Goal: Check status

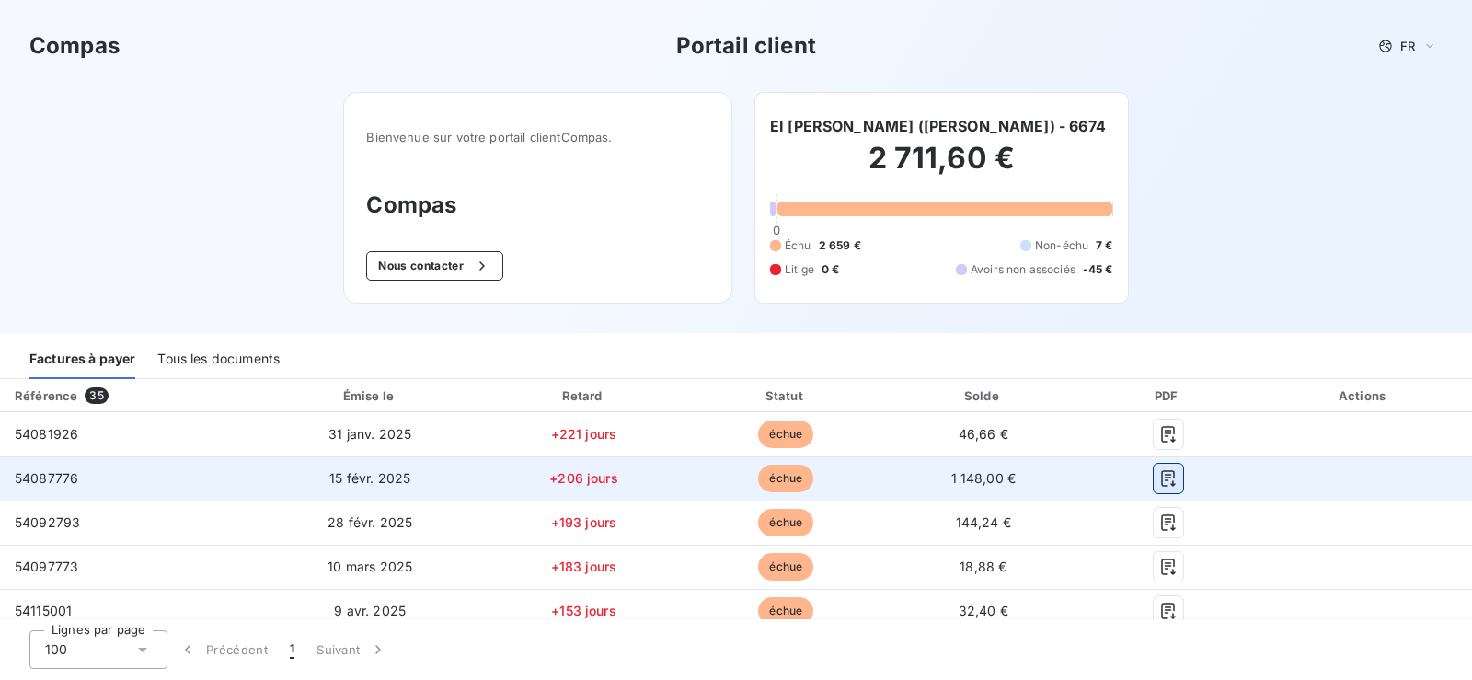
click at [1166, 482] on icon "button" at bounding box center [1168, 478] width 18 height 18
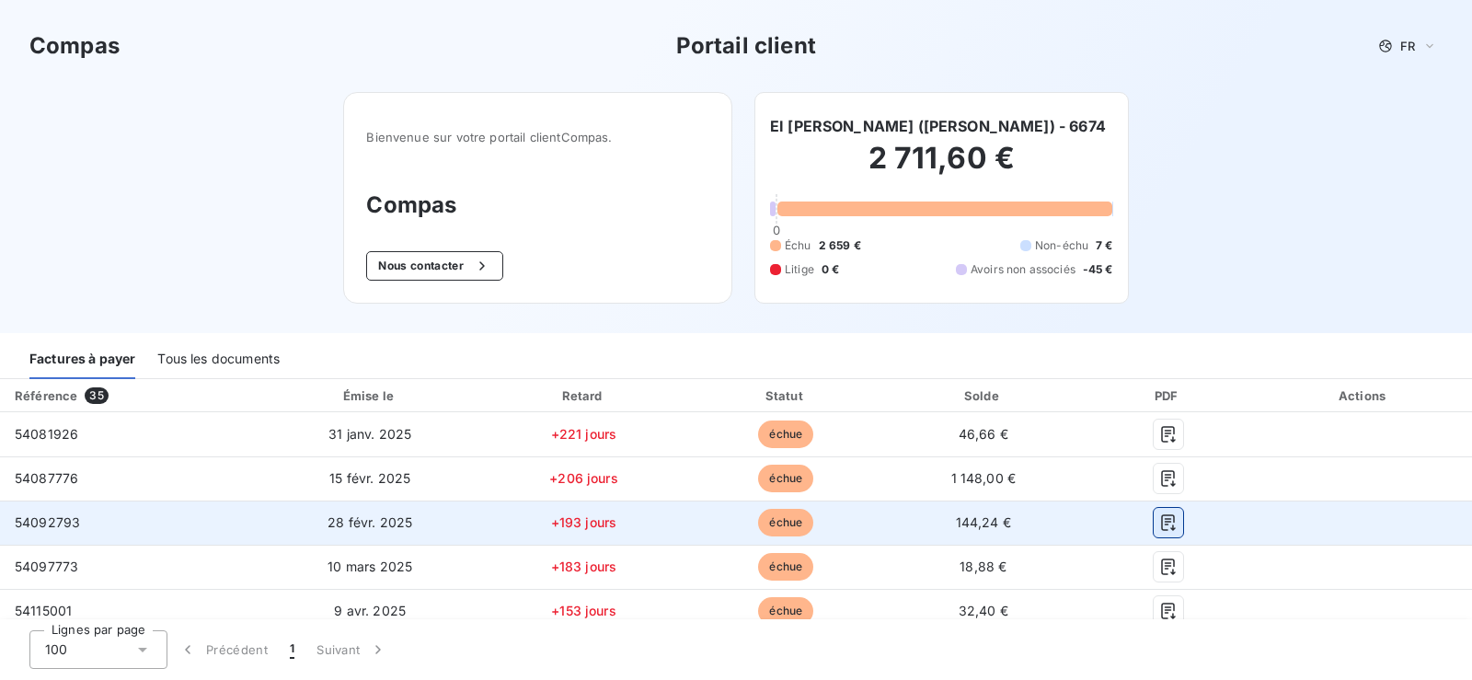
click at [1163, 526] on icon "button" at bounding box center [1168, 522] width 18 height 18
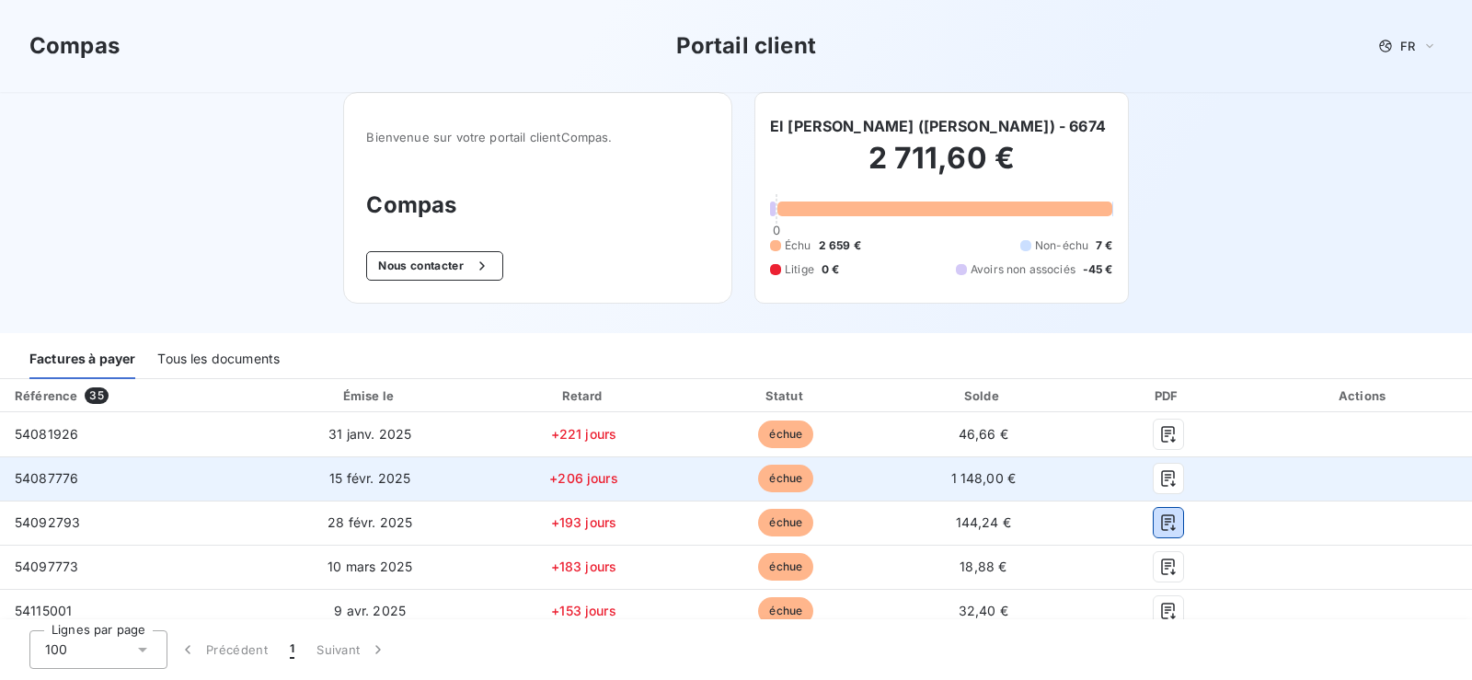
scroll to position [94, 0]
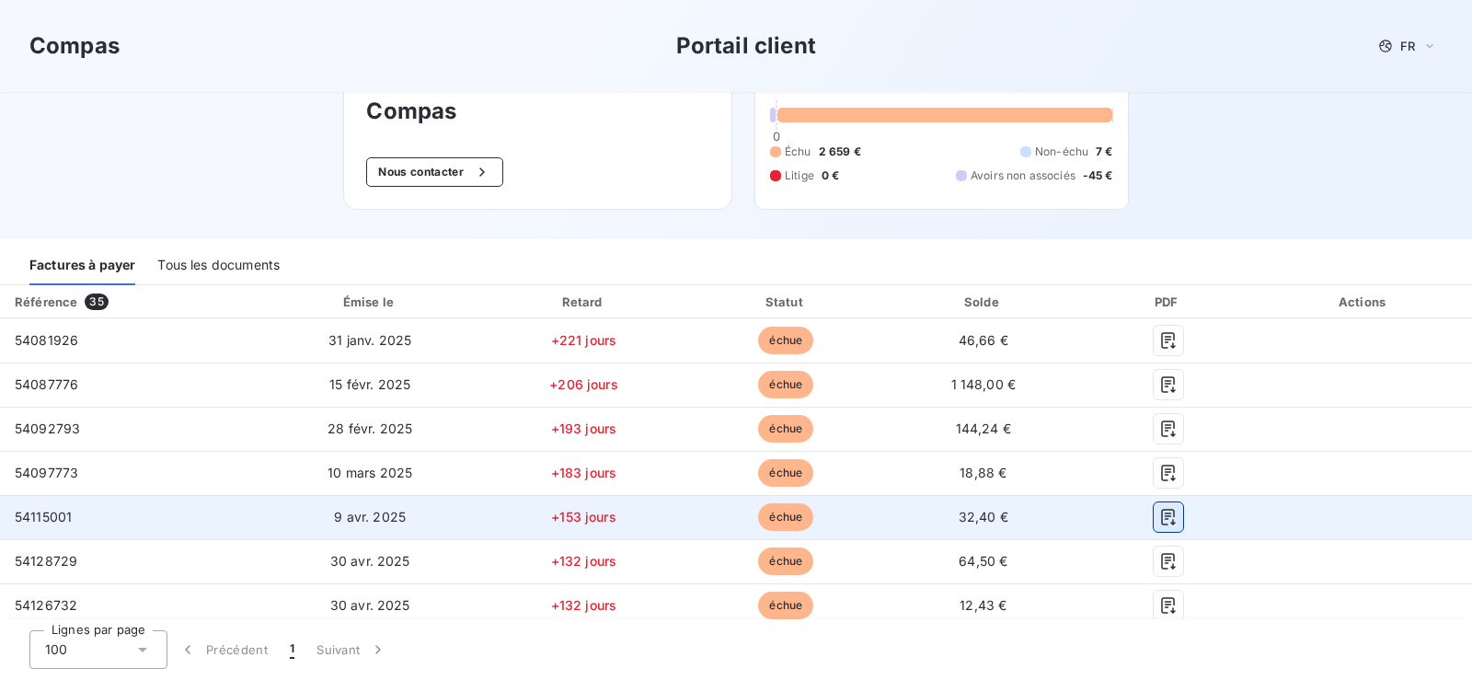
click at [1165, 517] on icon "button" at bounding box center [1168, 517] width 18 height 18
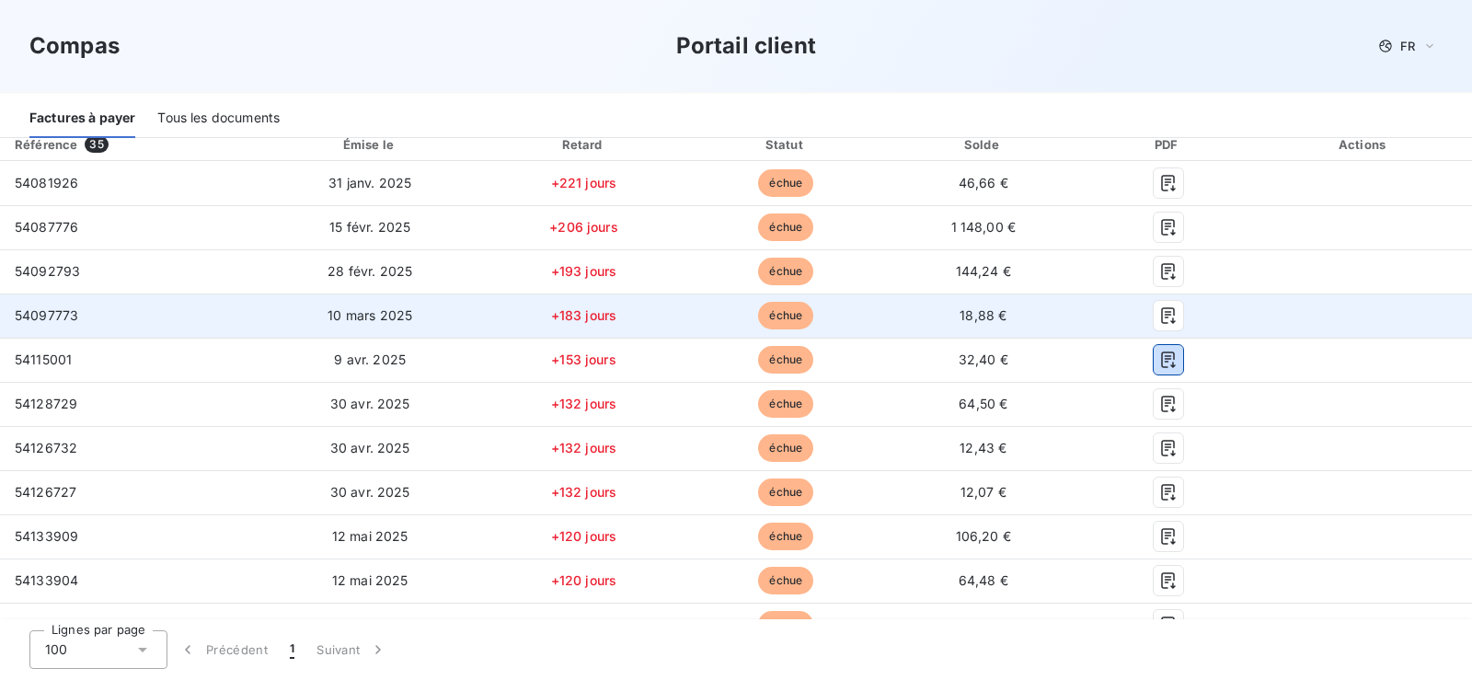
scroll to position [281, 0]
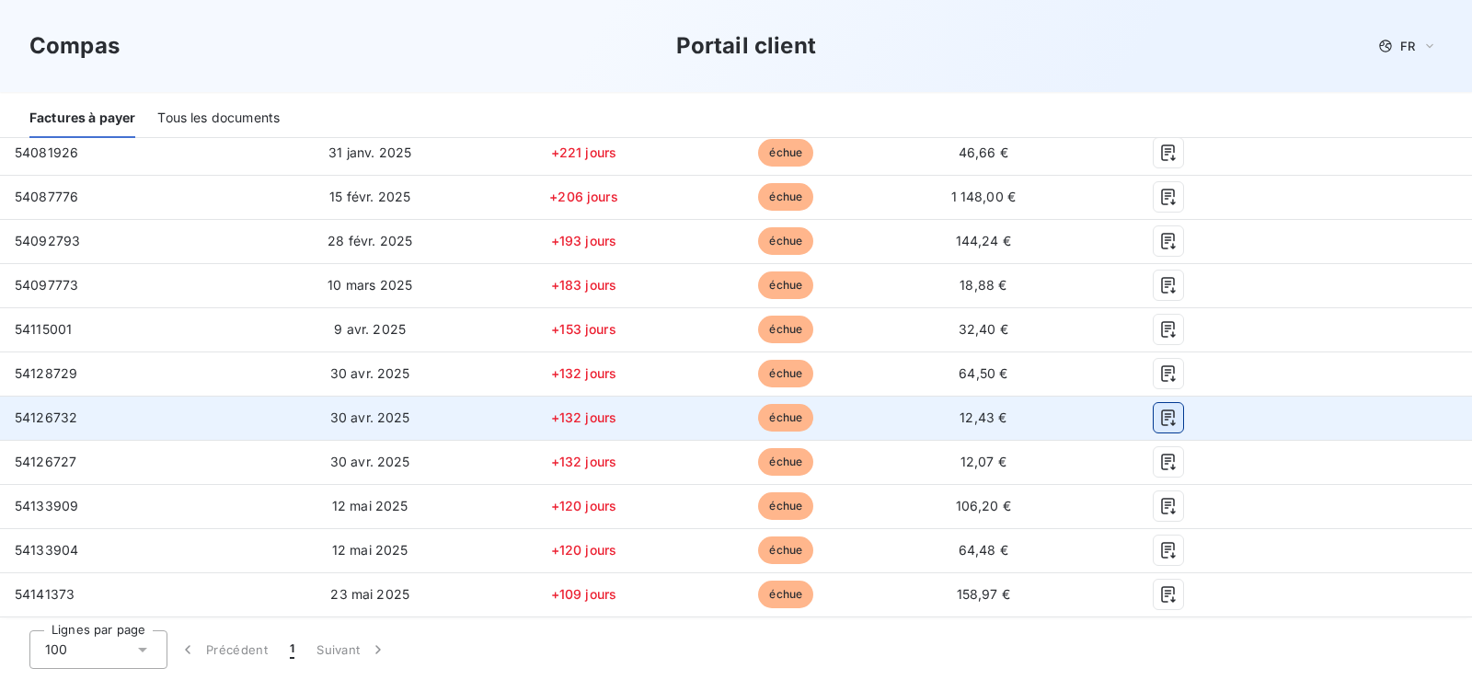
click at [1165, 417] on icon "button" at bounding box center [1168, 417] width 14 height 17
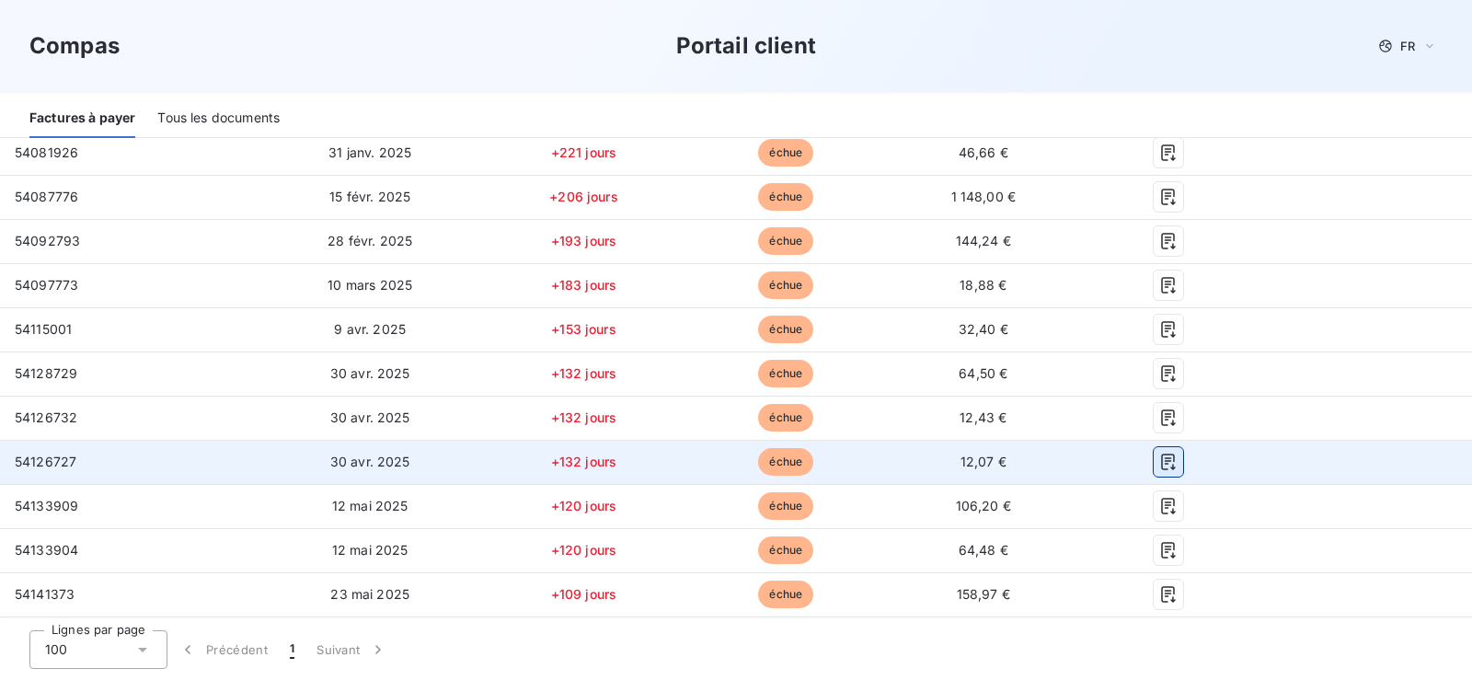
click at [1167, 465] on icon "button" at bounding box center [1168, 462] width 18 height 18
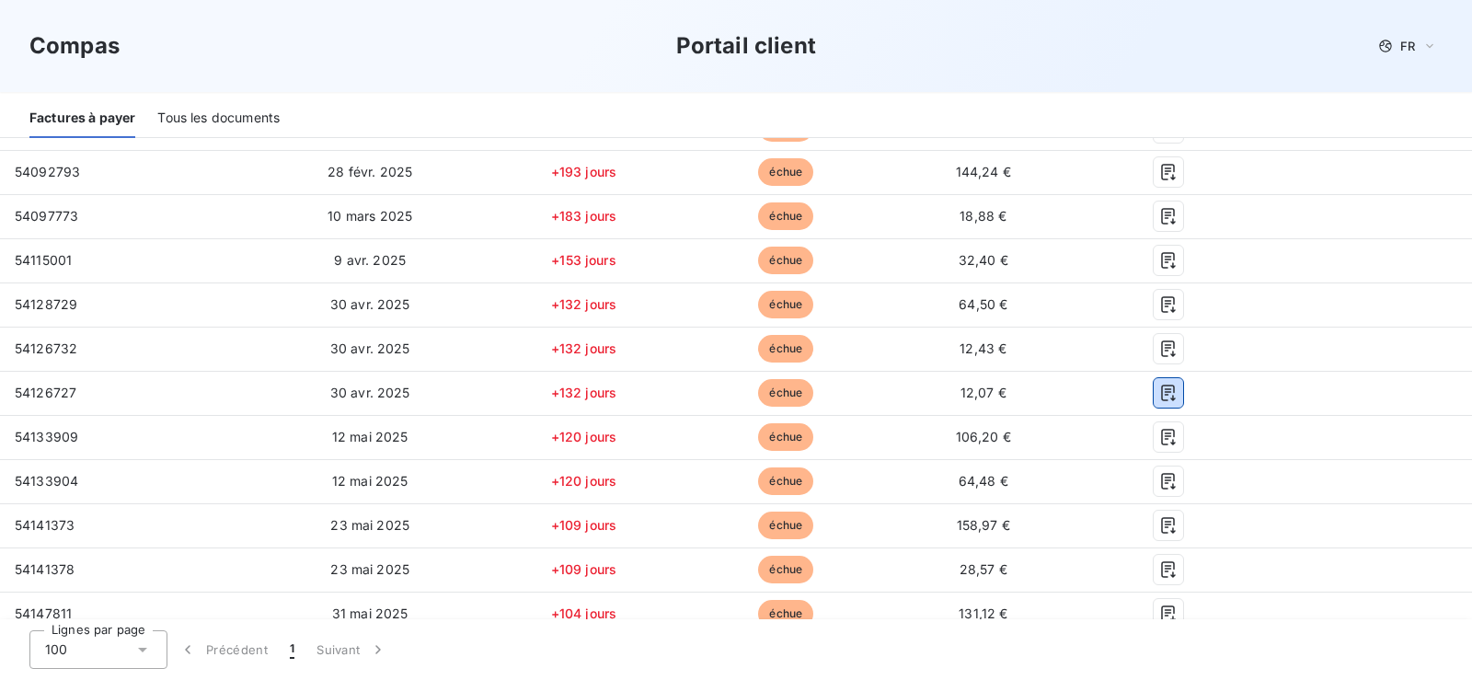
scroll to position [375, 0]
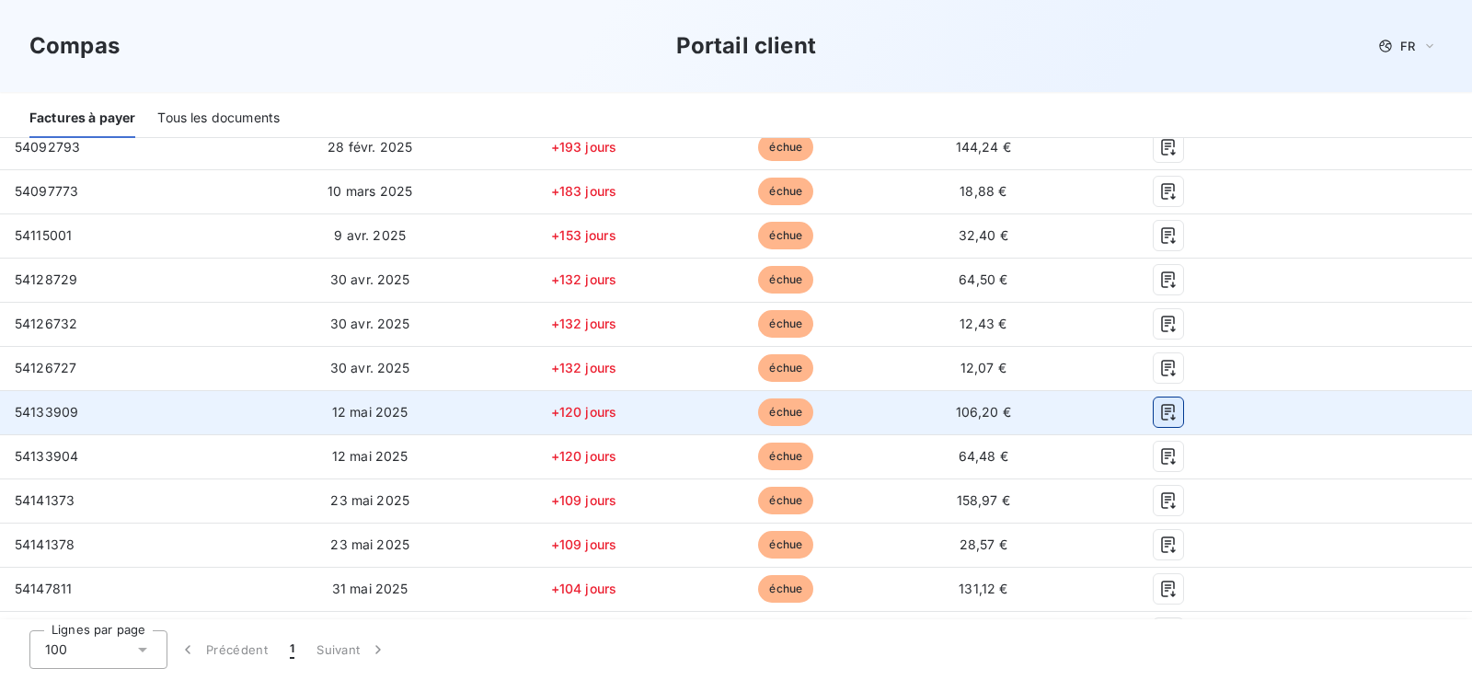
click at [1161, 417] on icon "button" at bounding box center [1168, 412] width 14 height 17
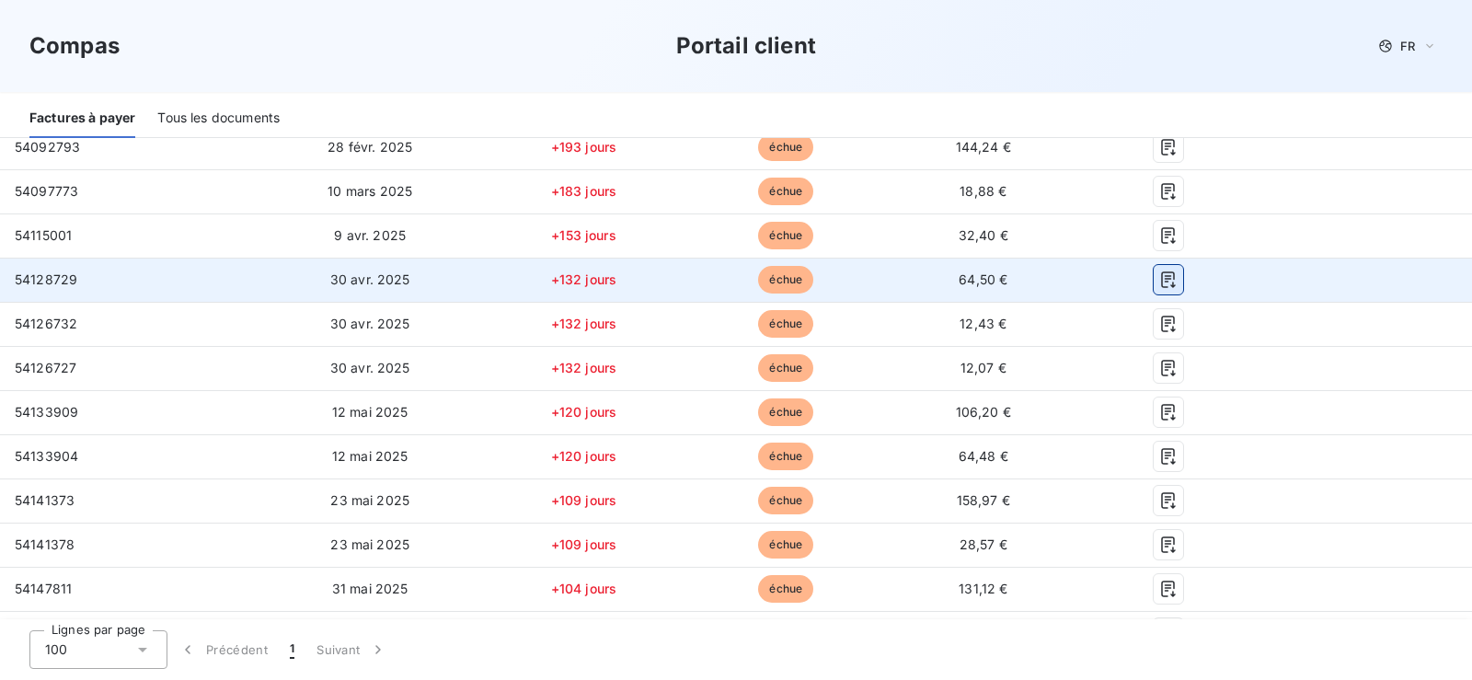
click at [1169, 280] on icon "button" at bounding box center [1168, 279] width 18 height 18
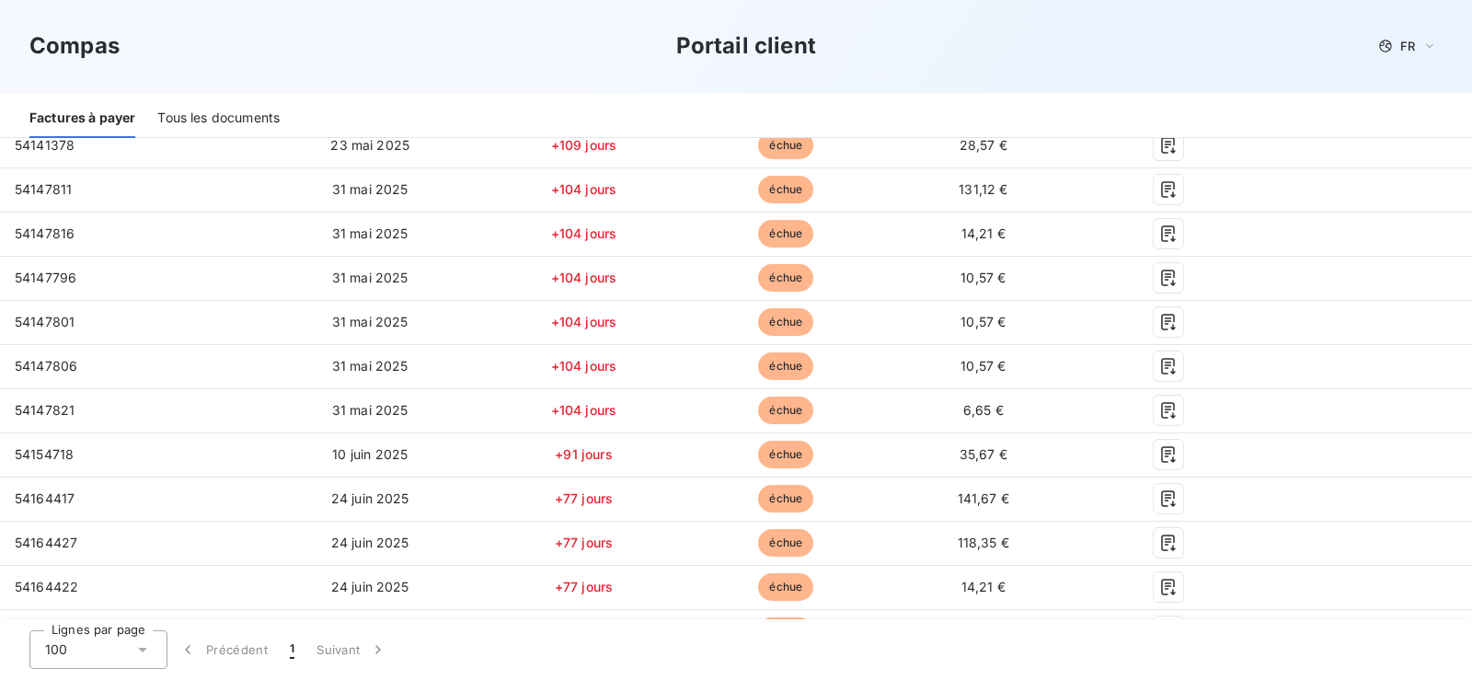
scroll to position [1150, 0]
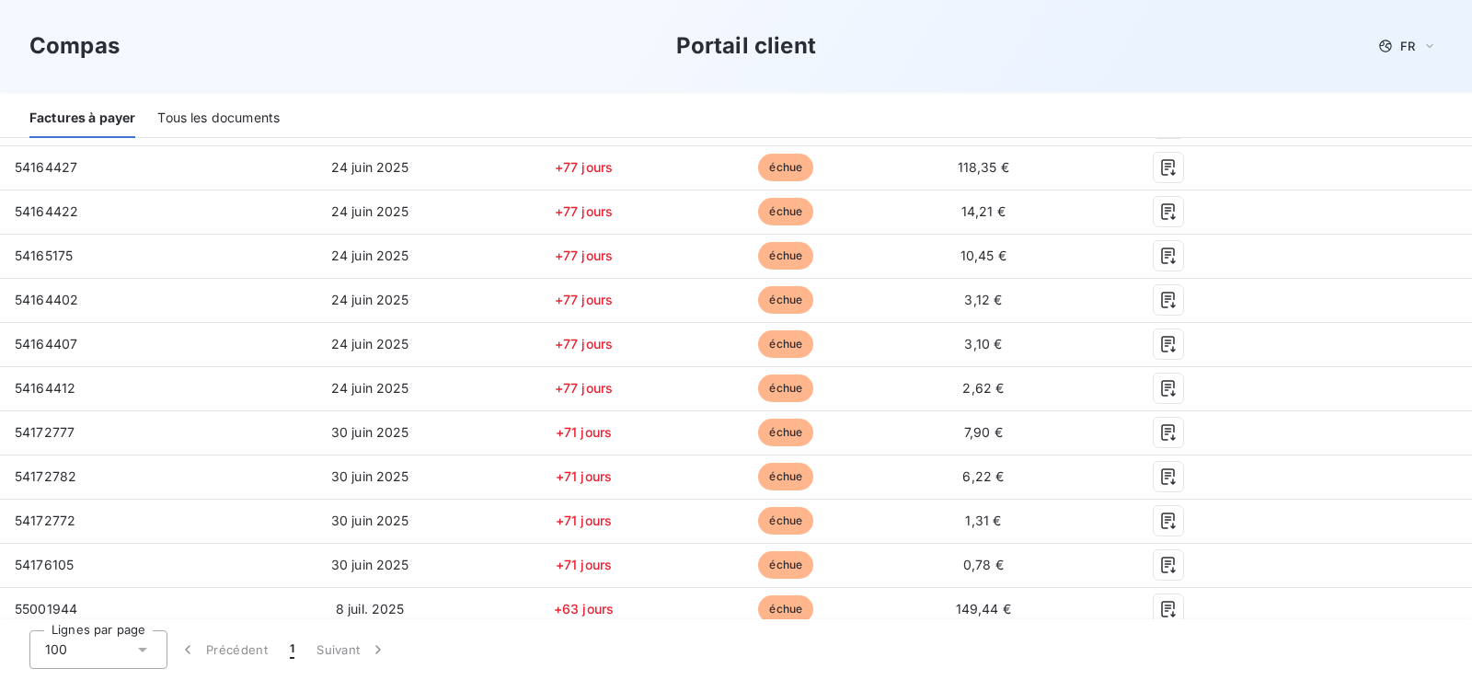
click at [252, 112] on div "Tous les documents" at bounding box center [218, 118] width 122 height 39
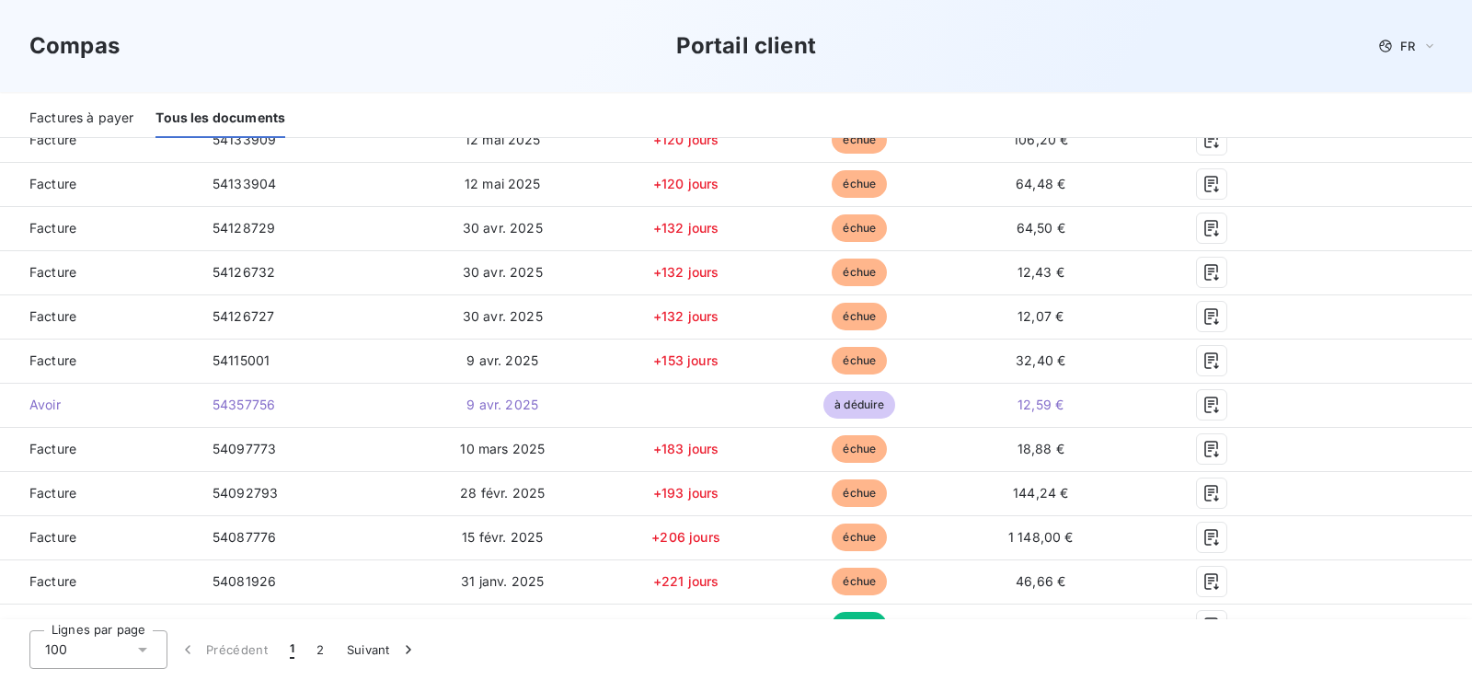
scroll to position [1392, 0]
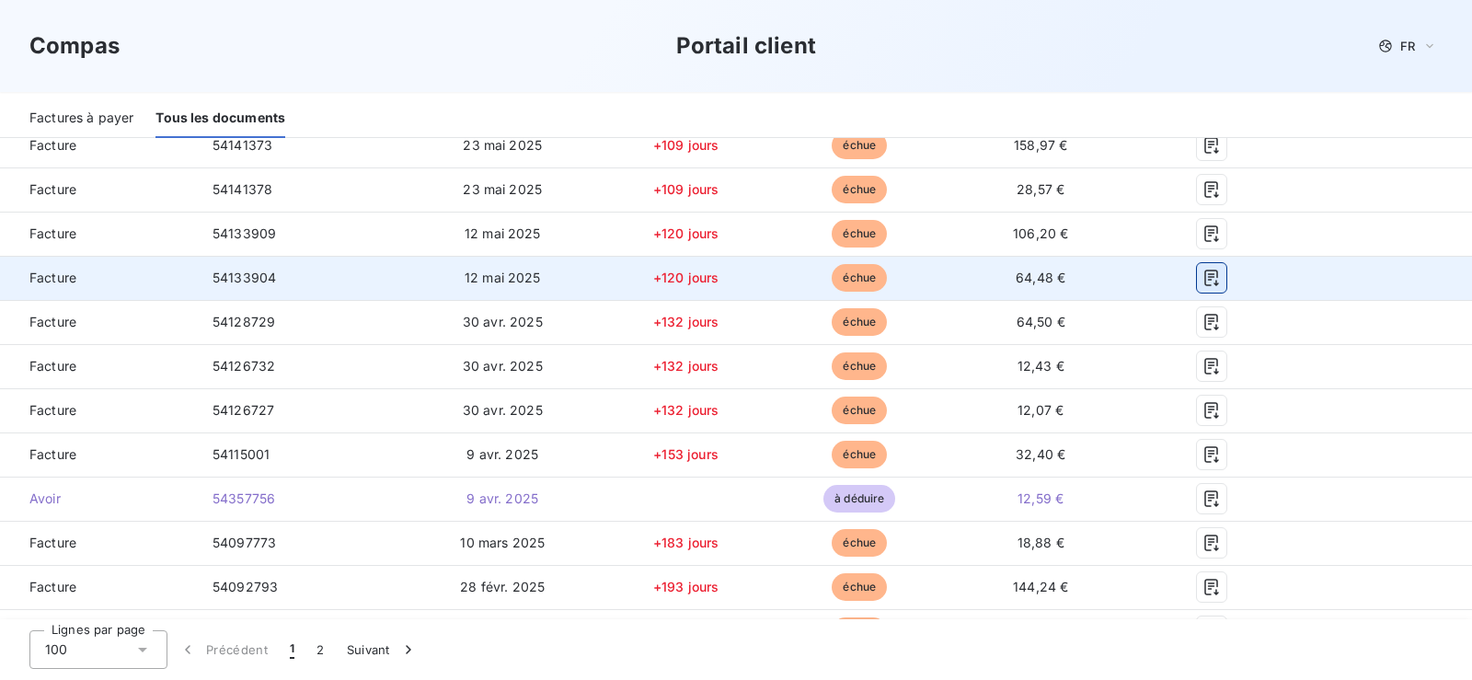
click at [1211, 284] on icon "button" at bounding box center [1211, 278] width 18 height 18
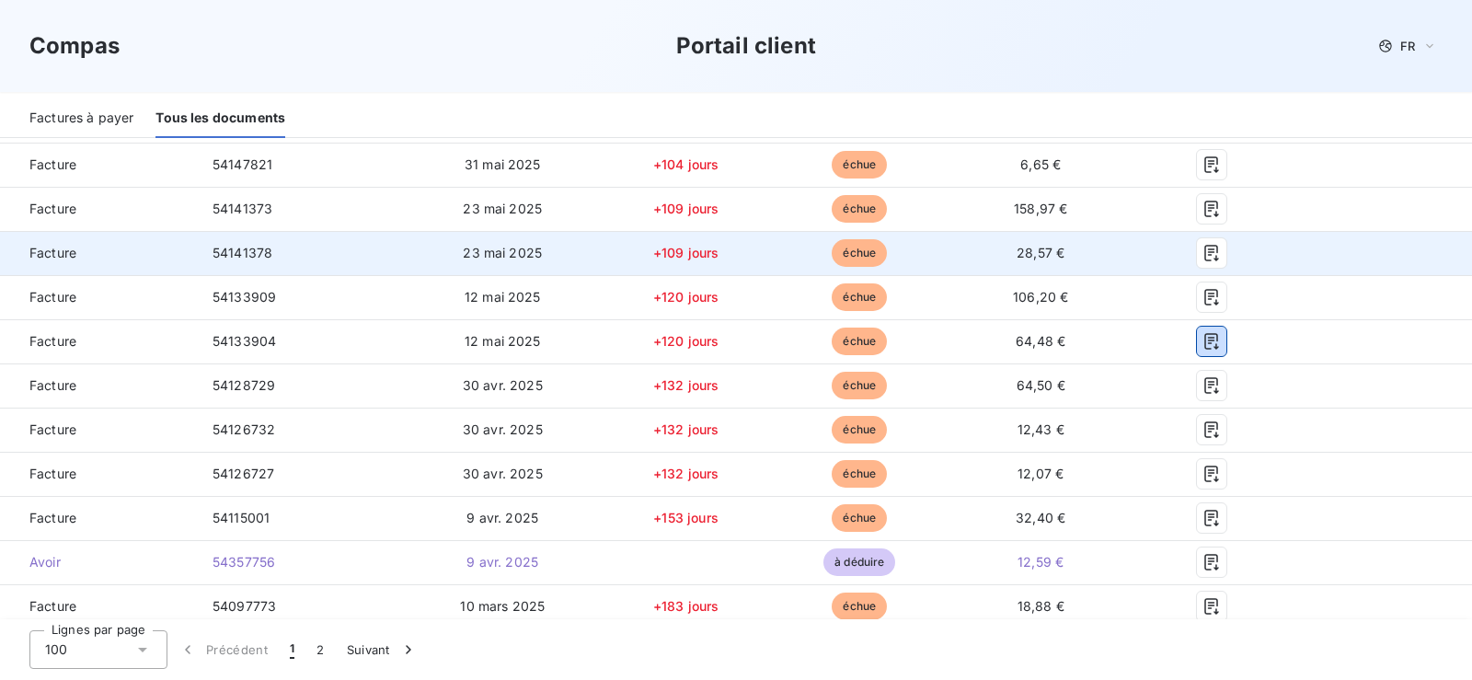
scroll to position [1299, 0]
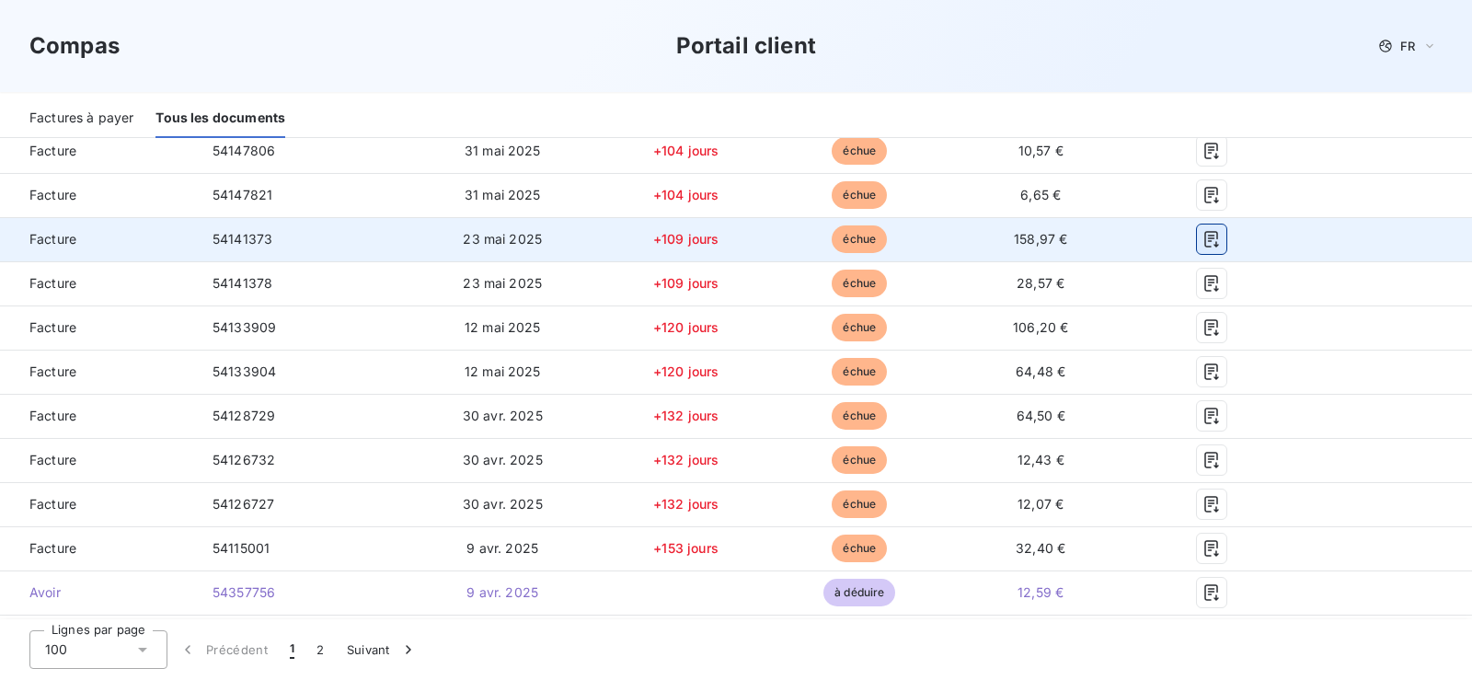
click at [1215, 243] on icon "button" at bounding box center [1211, 239] width 18 height 18
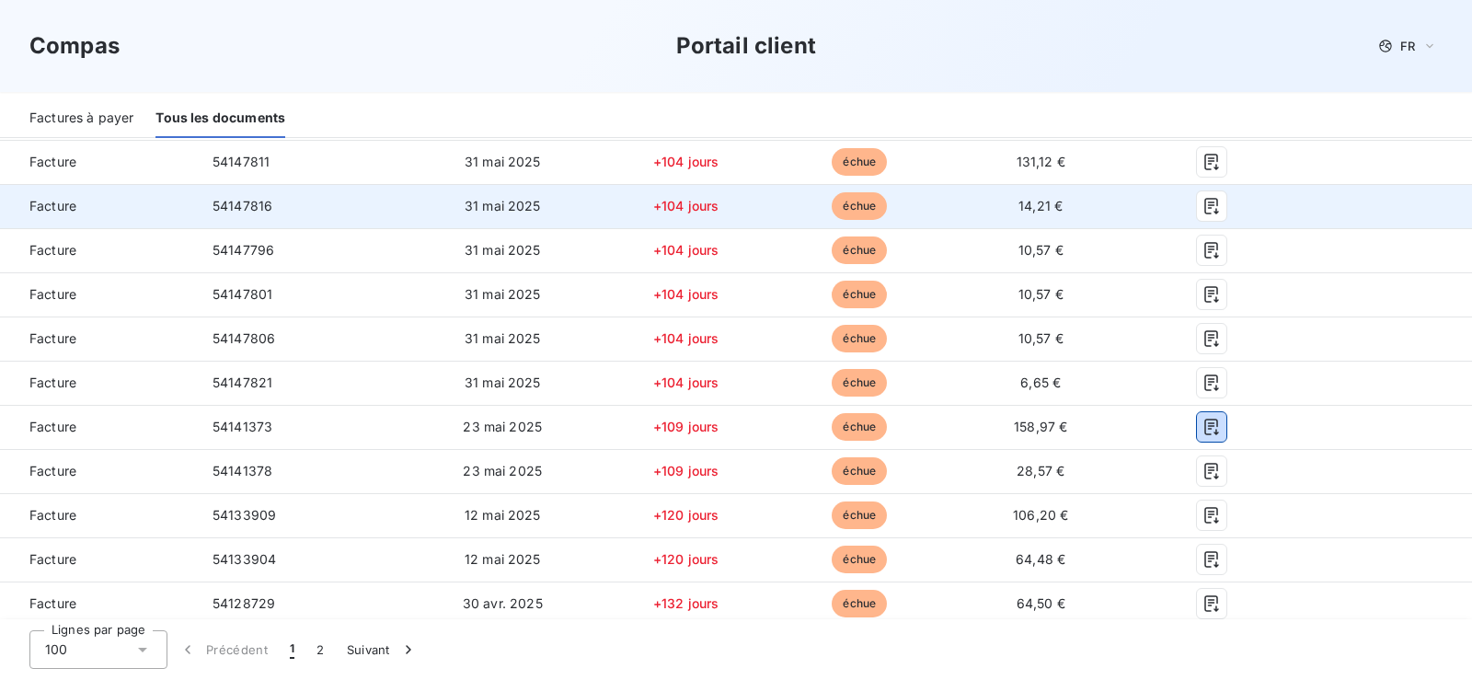
scroll to position [1017, 0]
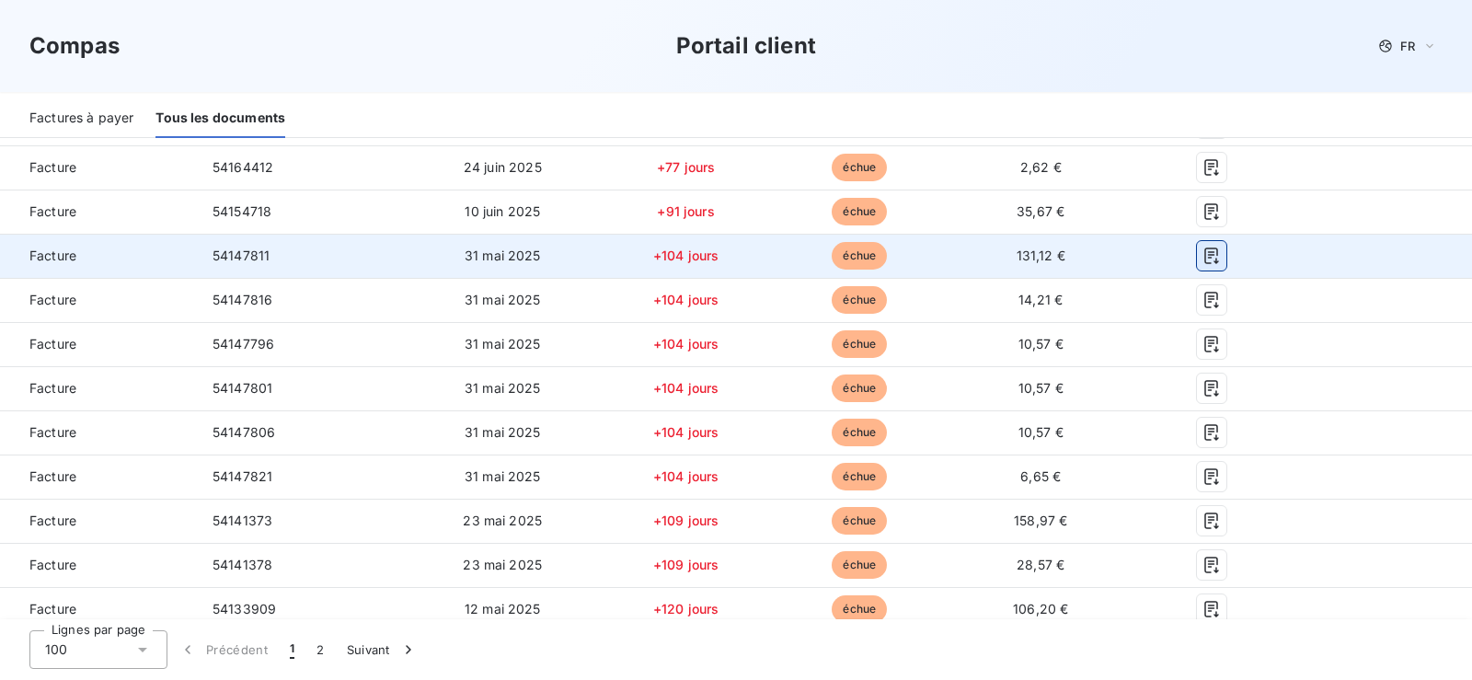
click at [1205, 260] on icon "button" at bounding box center [1211, 255] width 14 height 17
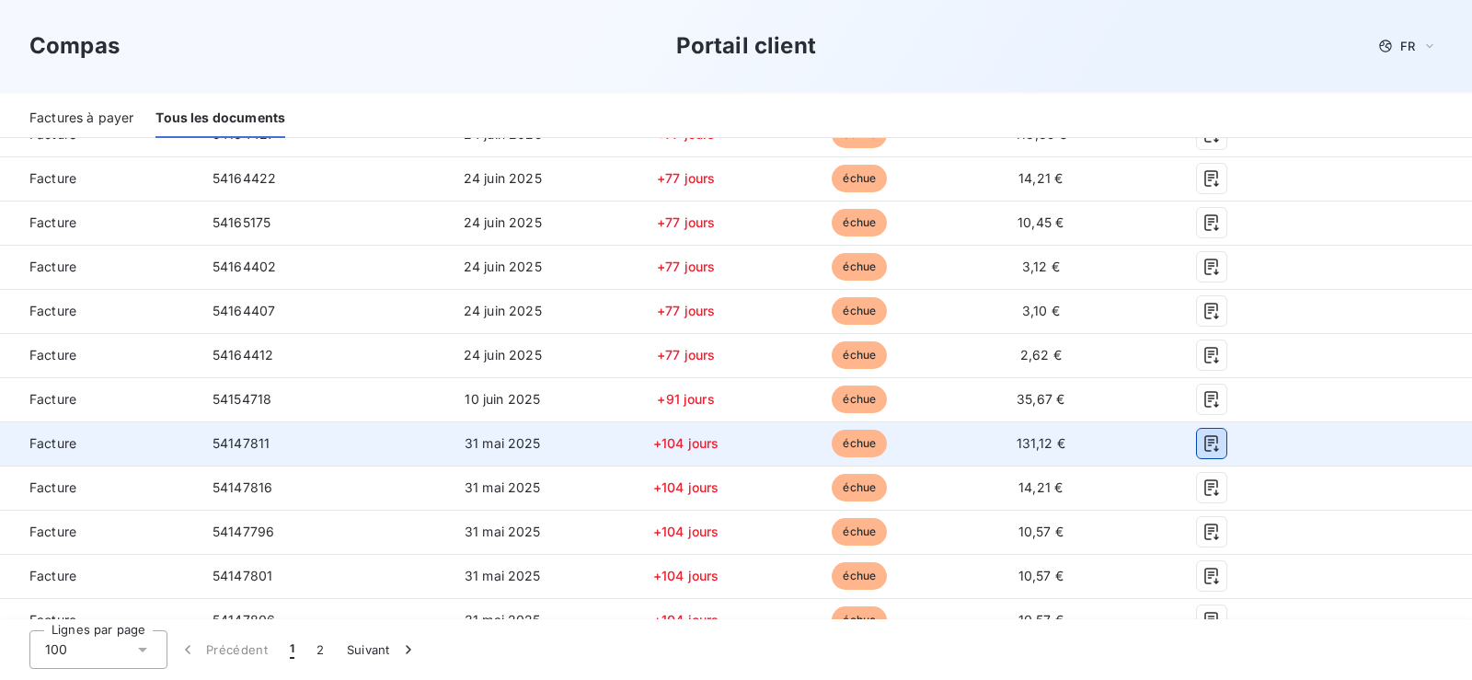
scroll to position [923, 0]
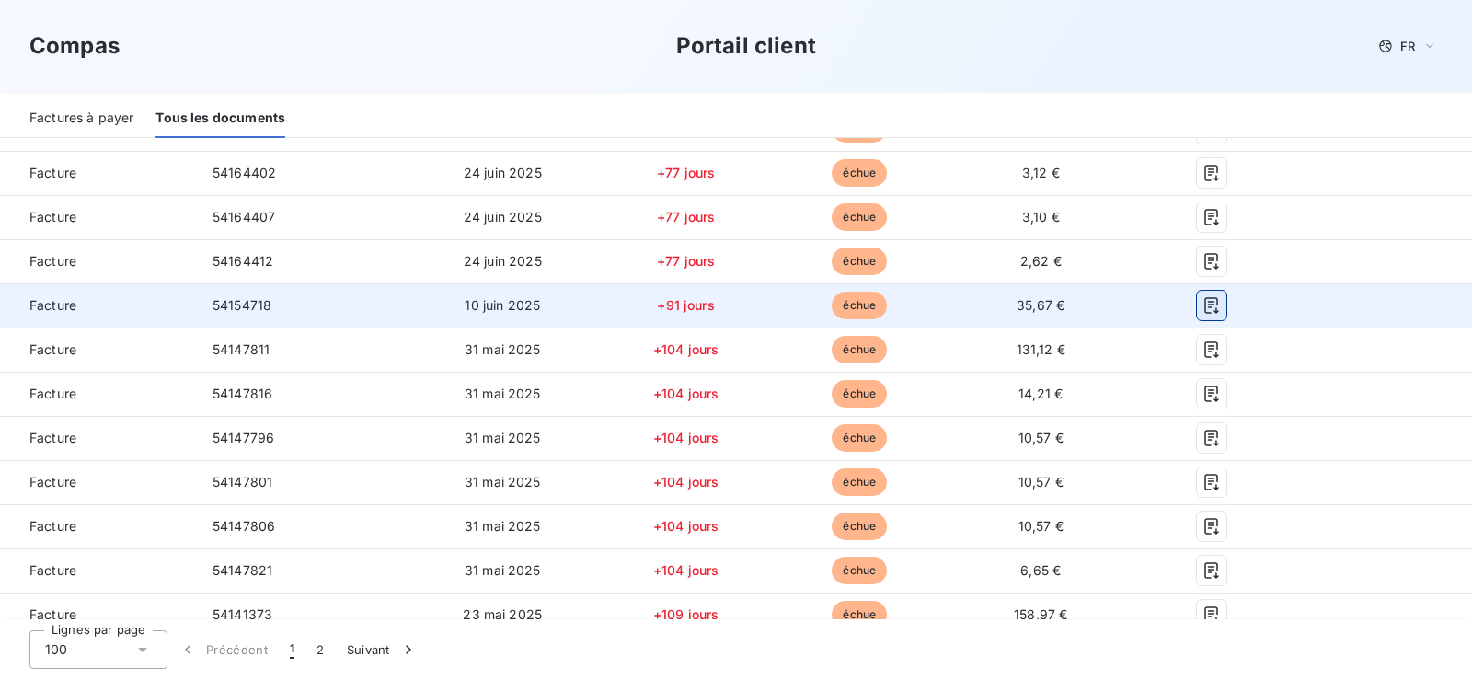
click at [1213, 310] on icon "button" at bounding box center [1211, 305] width 18 height 18
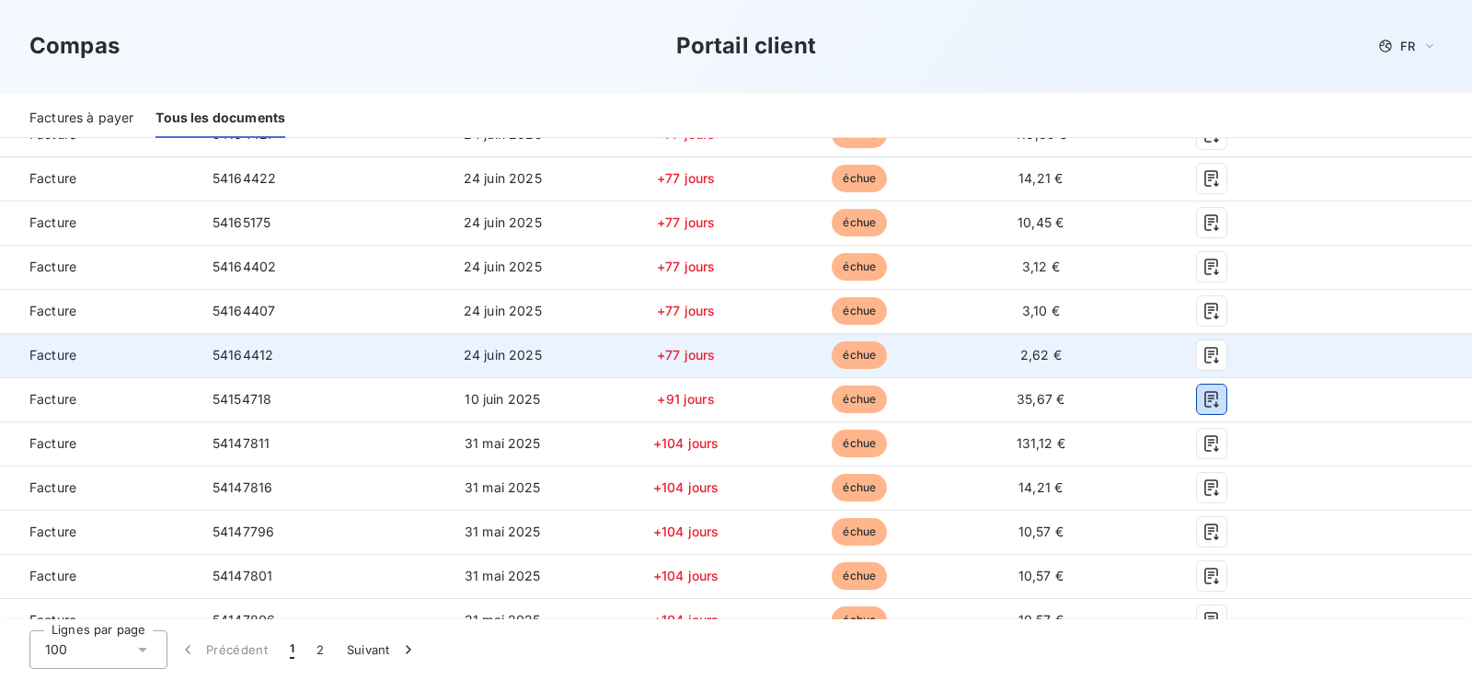
scroll to position [736, 0]
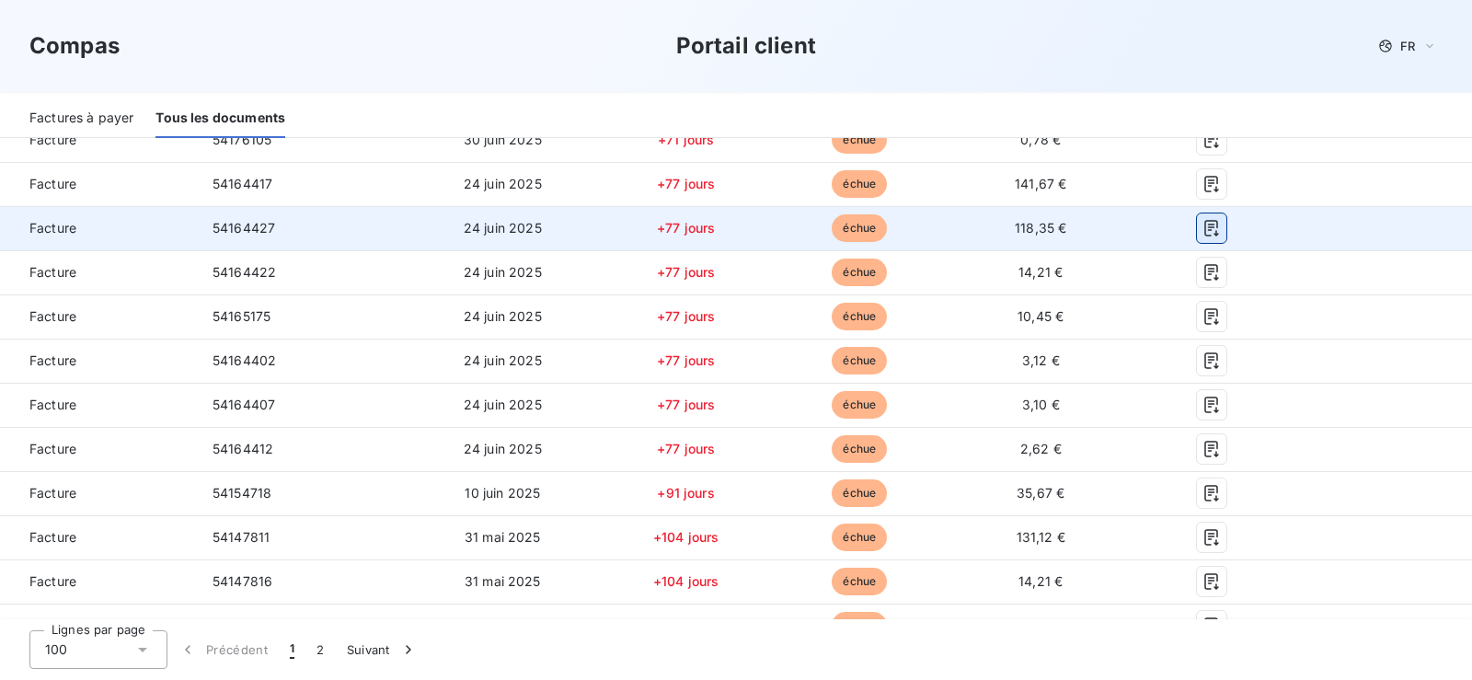
click at [1209, 227] on icon "button" at bounding box center [1211, 228] width 14 height 17
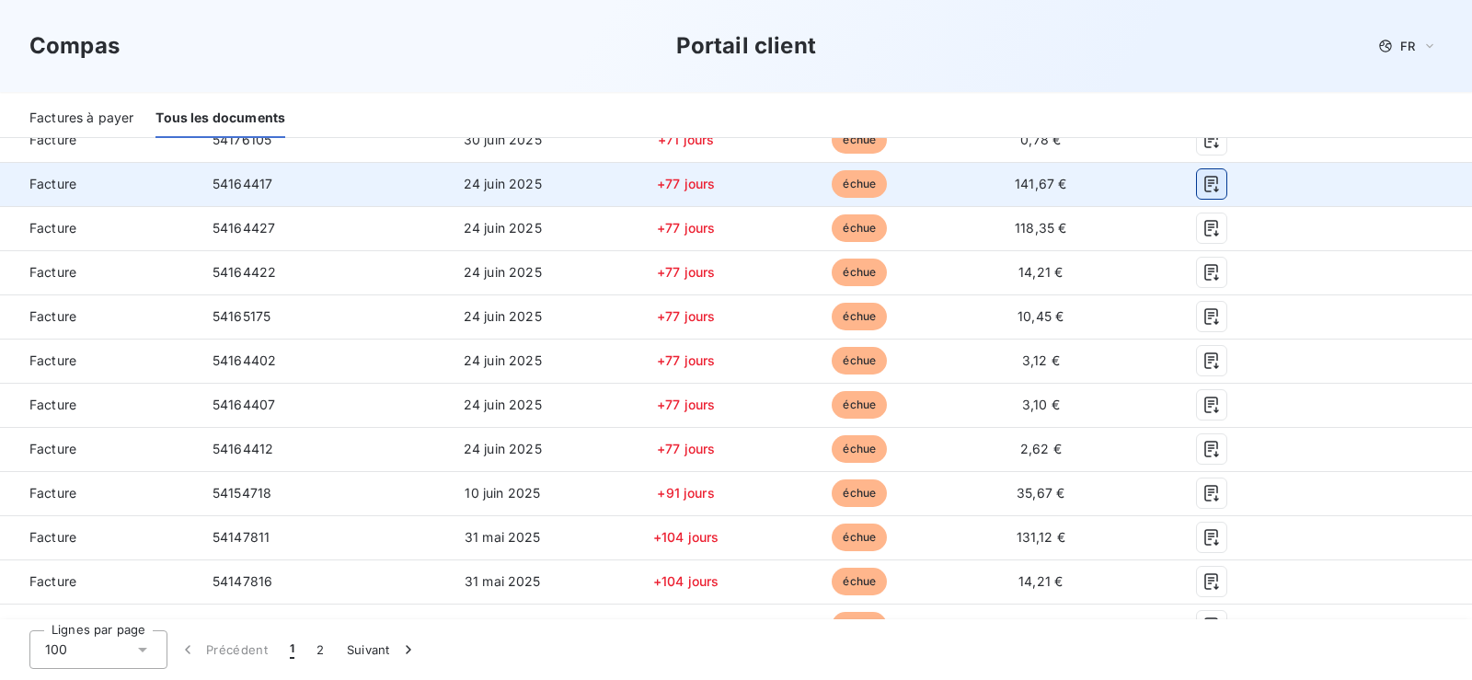
click at [1204, 187] on icon "button" at bounding box center [1211, 184] width 18 height 18
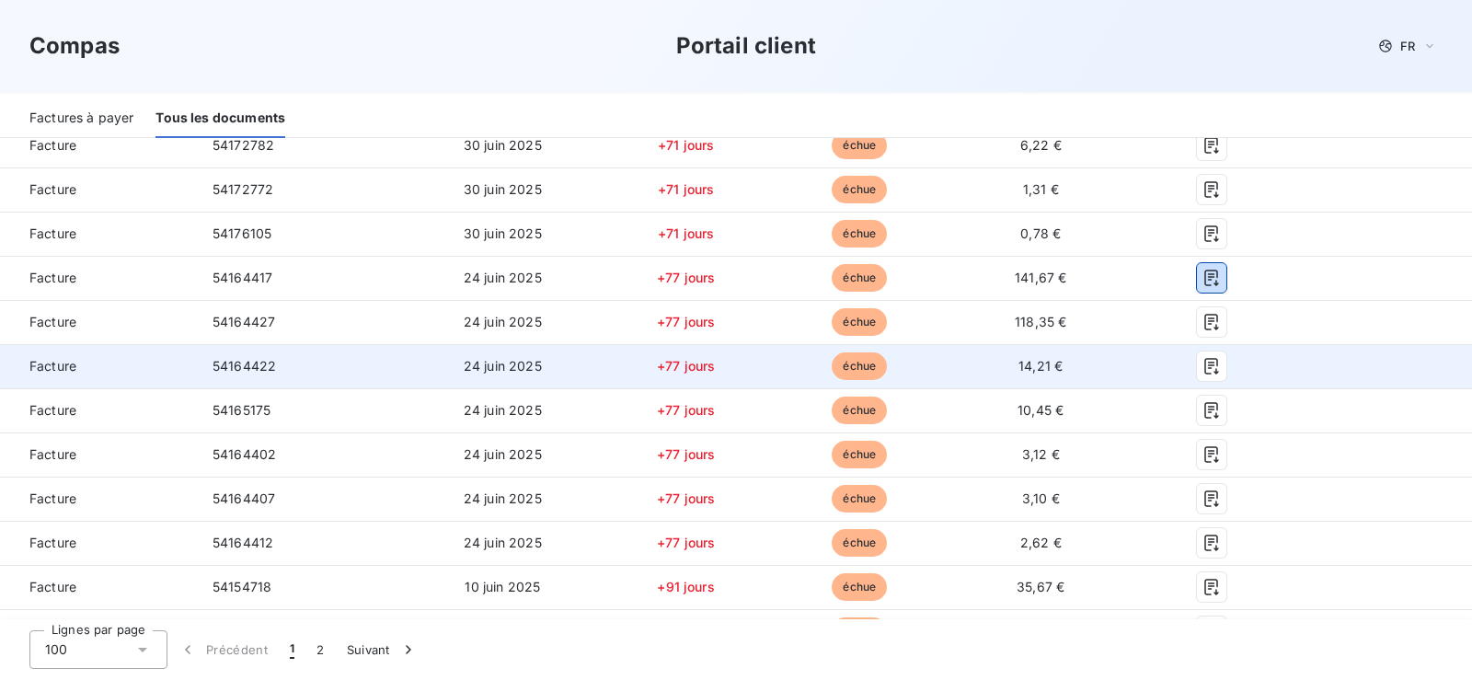
scroll to position [548, 0]
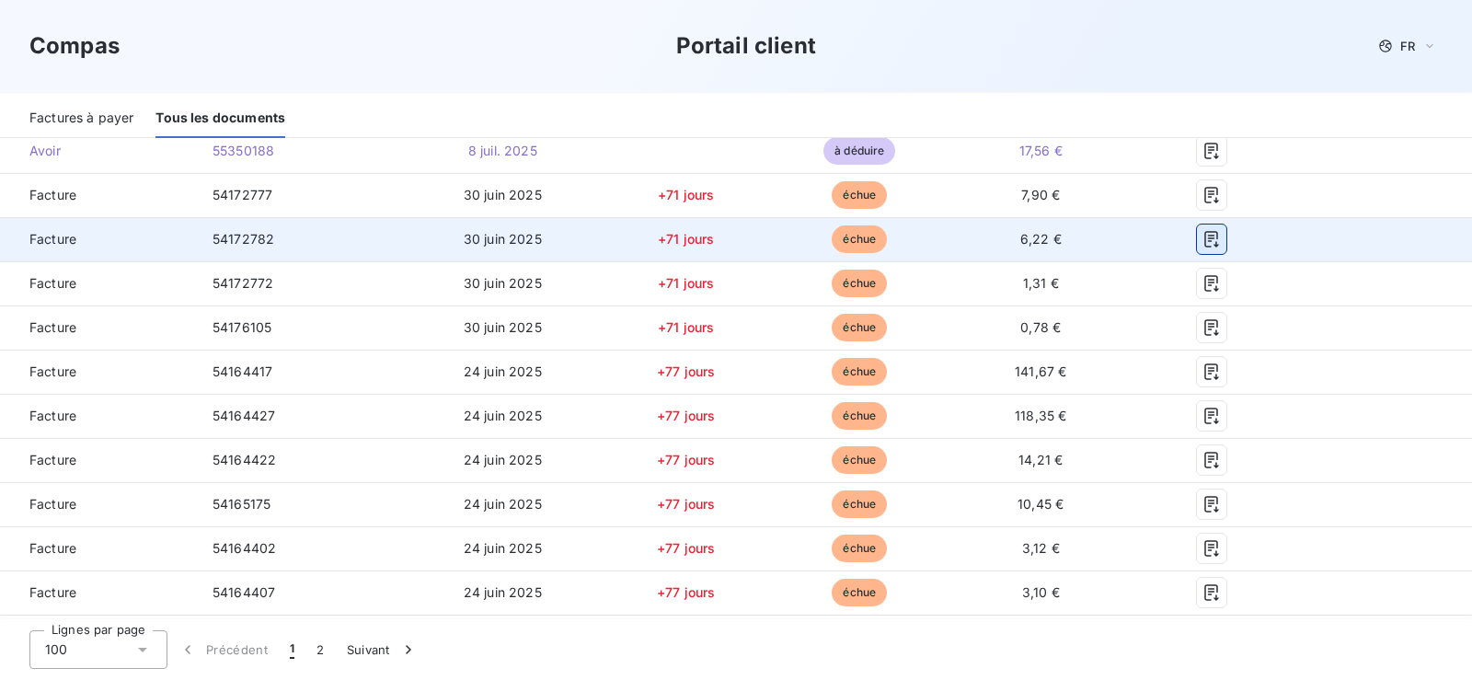
click at [1210, 241] on icon "button" at bounding box center [1211, 239] width 14 height 17
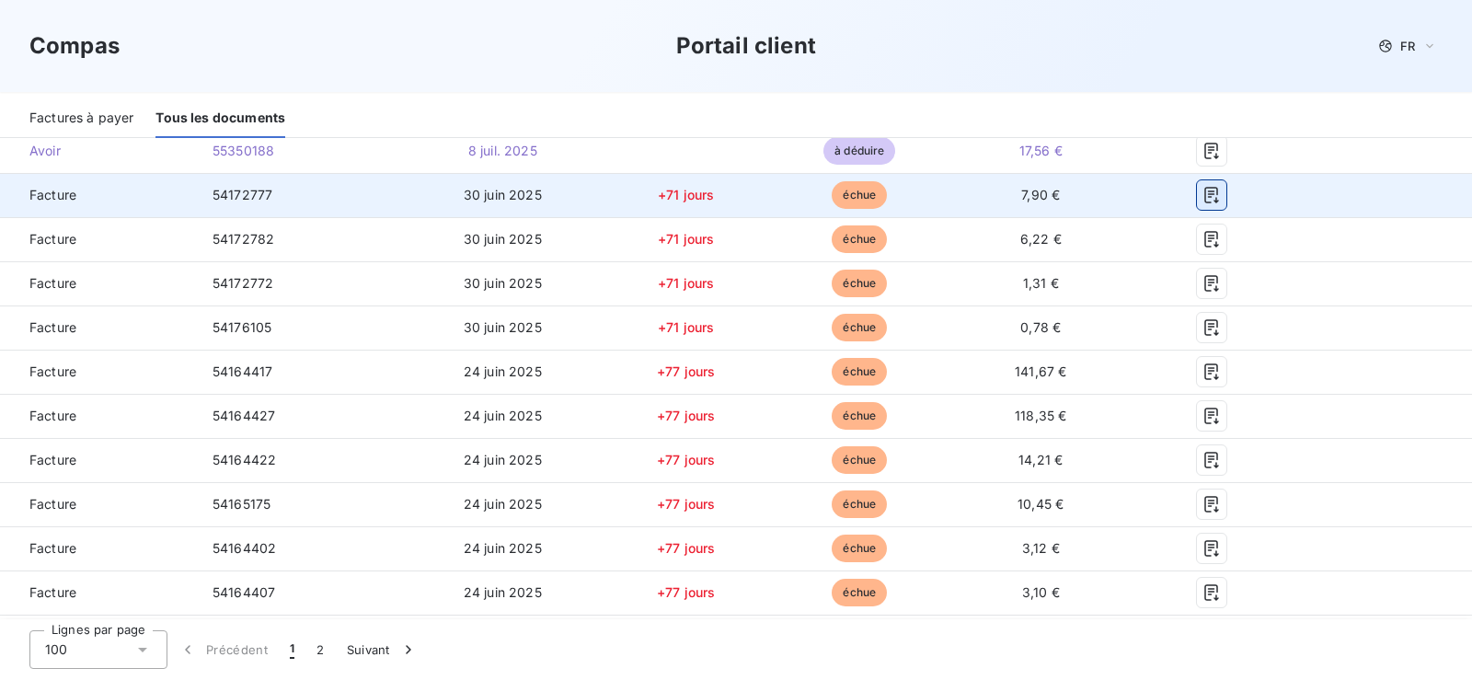
click at [1212, 195] on icon "button" at bounding box center [1211, 195] width 18 height 18
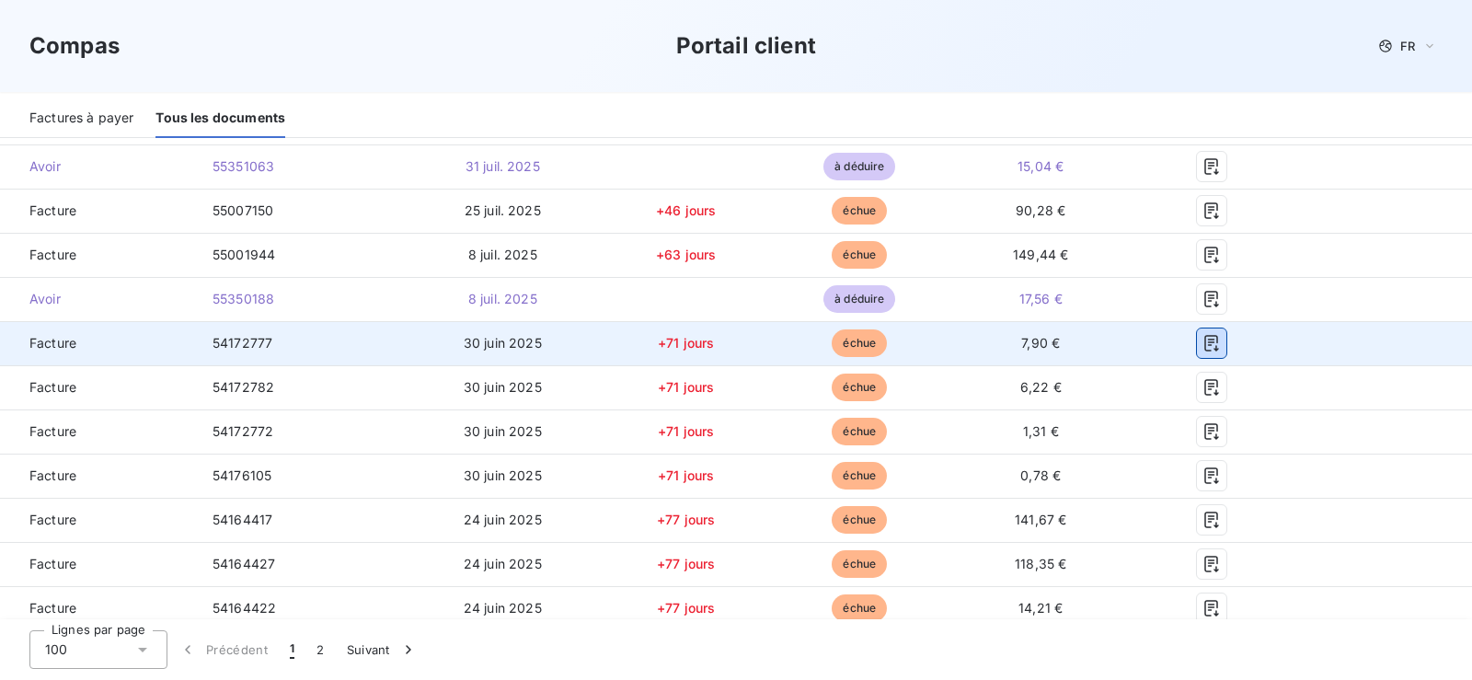
scroll to position [361, 0]
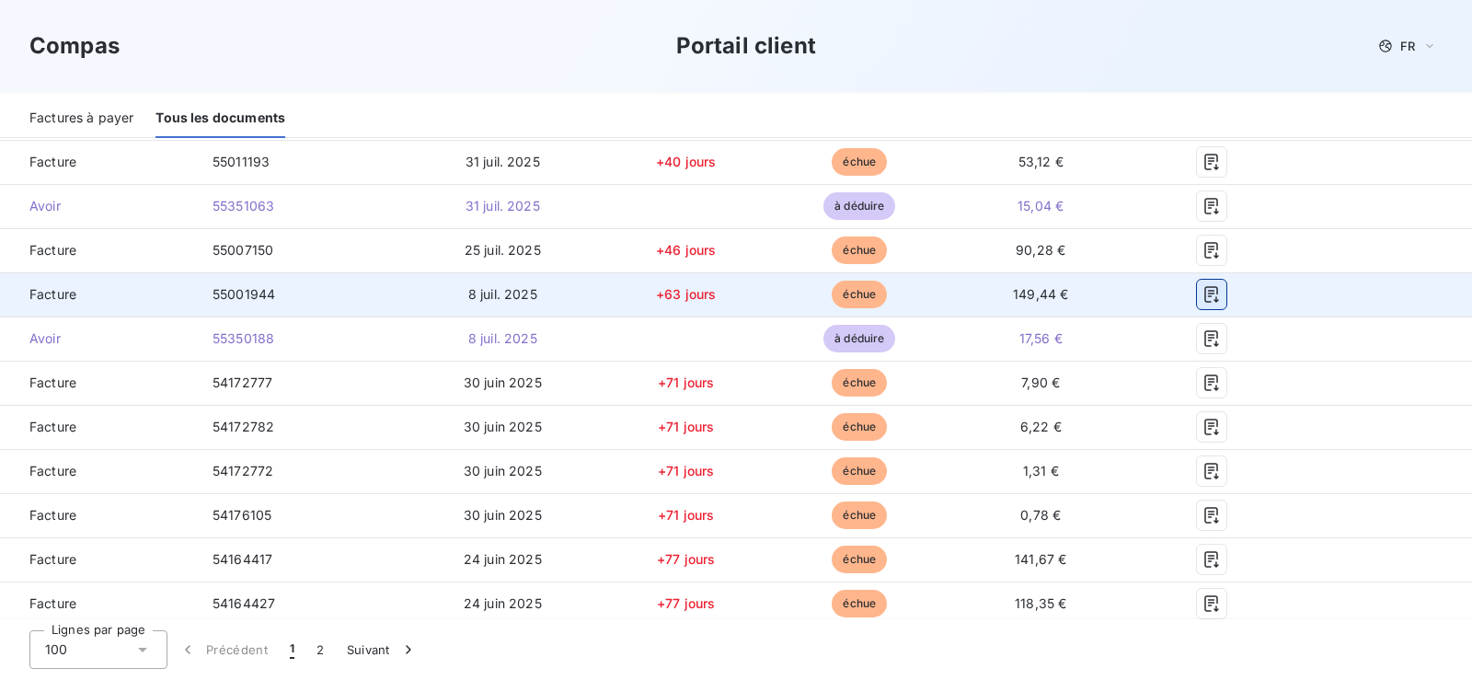
click at [1211, 294] on icon "button" at bounding box center [1211, 294] width 18 height 18
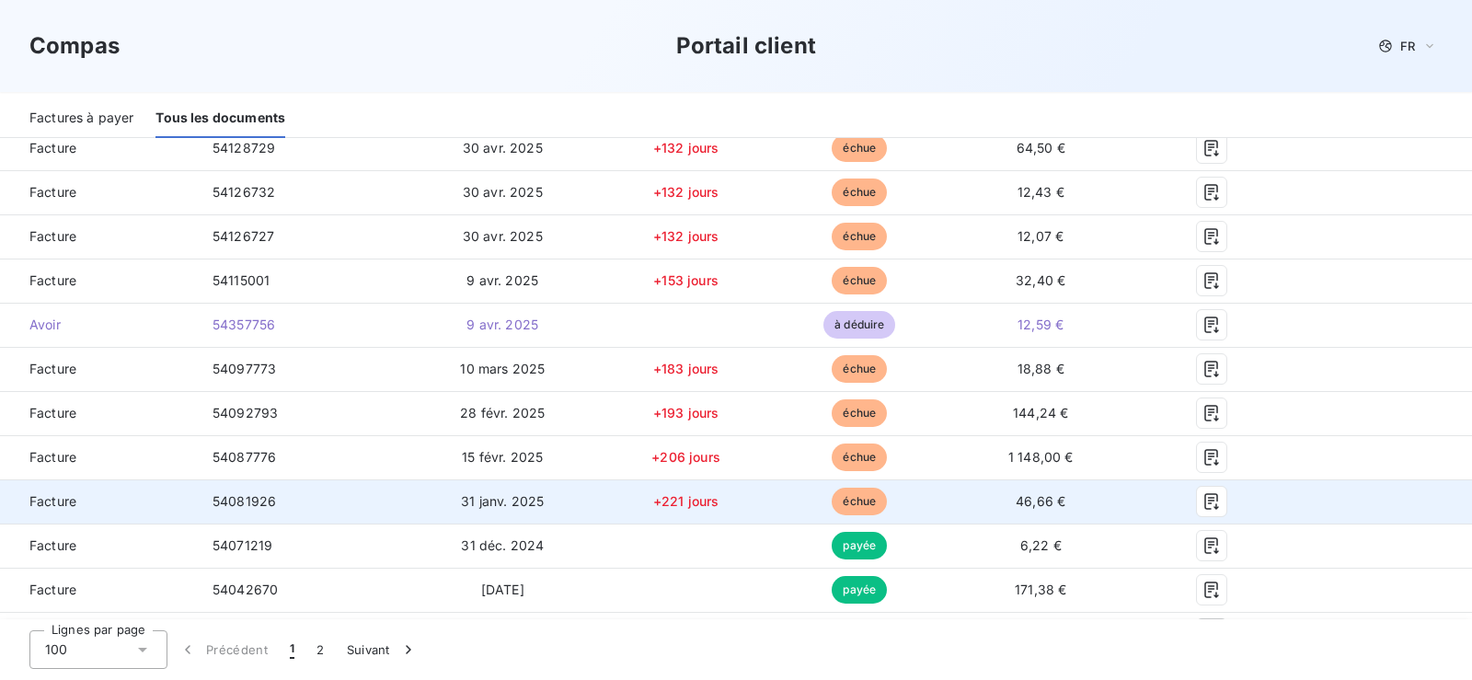
scroll to position [1595, 0]
